Goal: Information Seeking & Learning: Learn about a topic

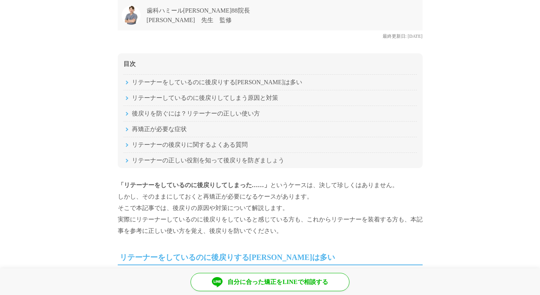
drag, startPoint x: 299, startPoint y: 187, endPoint x: 305, endPoint y: 232, distance: 45.1
click at [305, 232] on p "「リテーナーをしているのに後戻りしてしまった……」 というケースは、決して珍しくはありません。 しかし、そのままにしておくと再矯正が必要になるケースがあります…" at bounding box center [270, 208] width 305 height 57
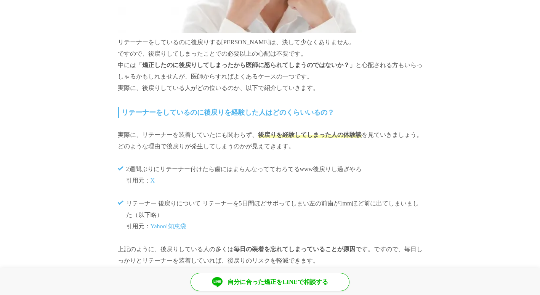
scroll to position [572, 0]
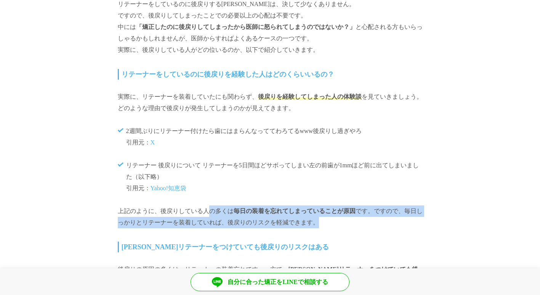
drag, startPoint x: 207, startPoint y: 206, endPoint x: 337, endPoint y: 224, distance: 130.9
click at [337, 224] on p "上記のように、後戻りしている人の多くは 毎日の装着を忘れてしまっていることが原因 です。ですので、毎日しっかりとリテーナーを装着していれば、後戻りのリスクを軽…" at bounding box center [270, 217] width 305 height 23
drag, startPoint x: 337, startPoint y: 224, endPoint x: 277, endPoint y: 226, distance: 59.9
click at [277, 226] on p "上記のように、後戻りしている人の多くは 毎日の装着を忘れてしまっていることが原因 です。ですので、毎日しっかりとリテーナーを装着していれば、後戻りのリスクを軽…" at bounding box center [270, 217] width 305 height 23
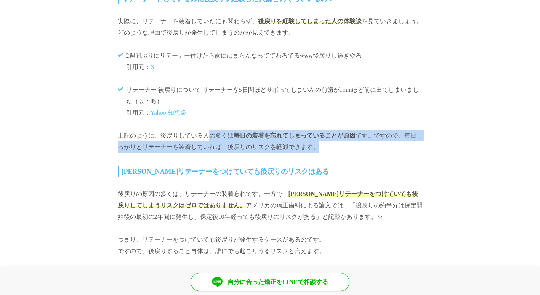
scroll to position [648, 0]
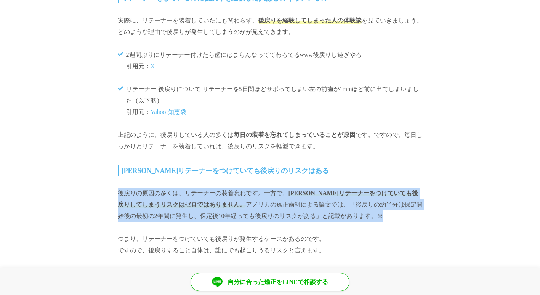
drag, startPoint x: 116, startPoint y: 191, endPoint x: 343, endPoint y: 215, distance: 228.9
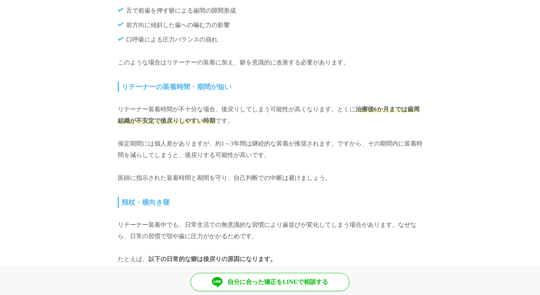
scroll to position [1335, 0]
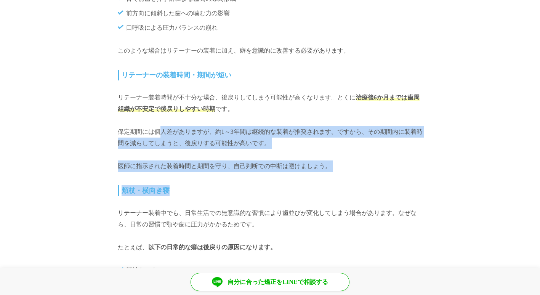
drag, startPoint x: 162, startPoint y: 147, endPoint x: 311, endPoint y: 192, distance: 155.0
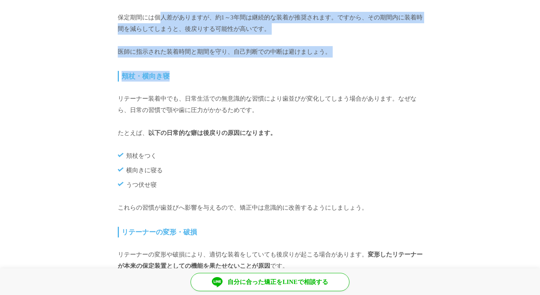
scroll to position [1487, 0]
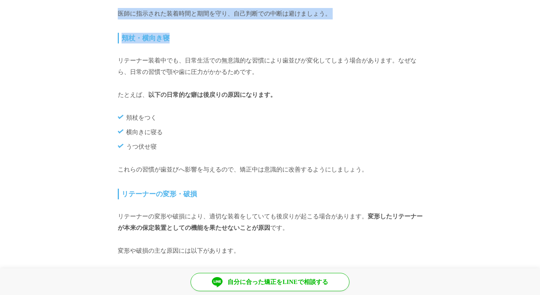
drag, startPoint x: 199, startPoint y: 221, endPoint x: 296, endPoint y: 232, distance: 97.5
click at [296, 232] on p "リテーナーの変形や破損により、適切な装着をしていても後戻りが起こる場合があります。 変形したリテーナーが本来の保定装置としての機能を果たせないことが原因 です。" at bounding box center [270, 222] width 305 height 23
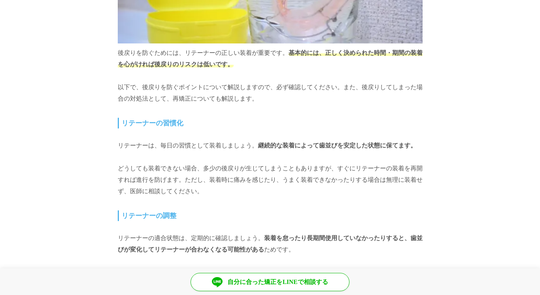
scroll to position [2060, 0]
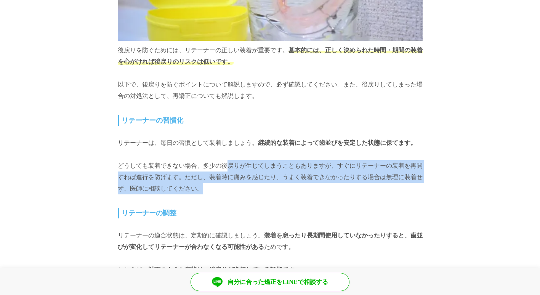
drag, startPoint x: 229, startPoint y: 164, endPoint x: 245, endPoint y: 201, distance: 39.6
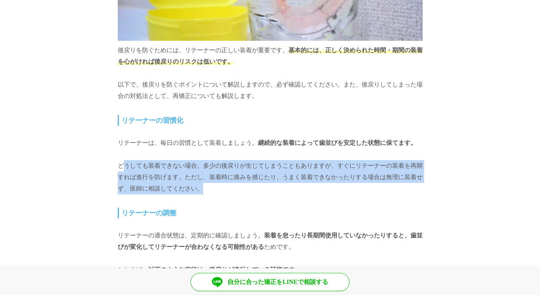
drag, startPoint x: 127, startPoint y: 177, endPoint x: 212, endPoint y: 197, distance: 87.9
click at [212, 195] on p "どうしても装着できない場合、多少の後戻りが生じてしまうこともありますが、すぐにリテーナーの装着を再開すれば進行を防げます。ただし、装着時に痛みを感じたり、うま…" at bounding box center [270, 177] width 305 height 34
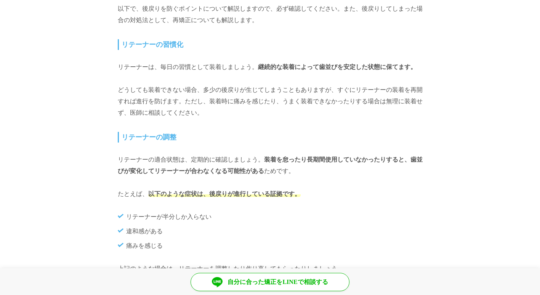
scroll to position [2136, 0]
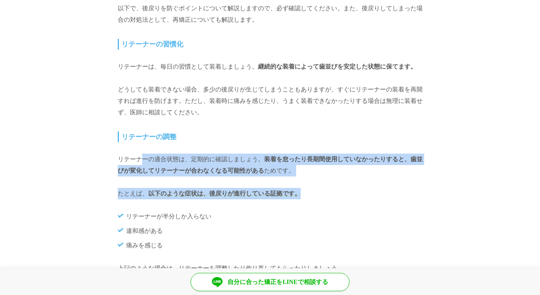
drag, startPoint x: 142, startPoint y: 173, endPoint x: 318, endPoint y: 197, distance: 177.8
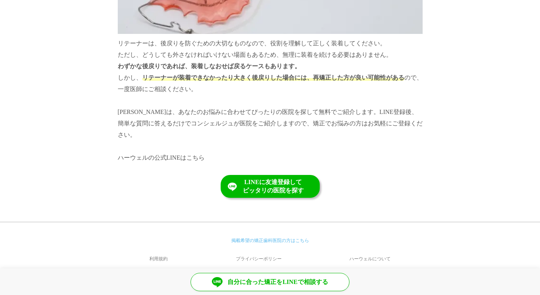
scroll to position [3688, 0]
